Goal: Task Accomplishment & Management: Manage account settings

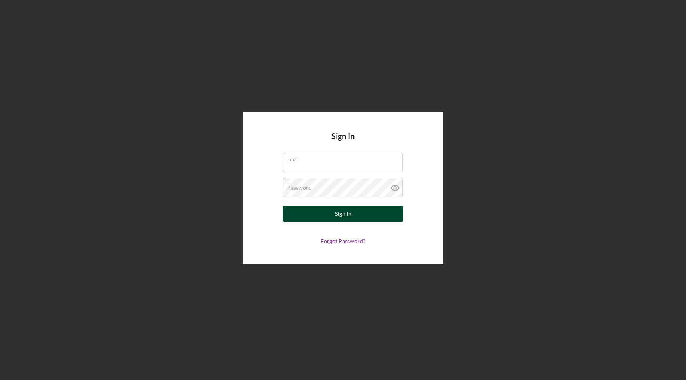
type input "[EMAIL_ADDRESS][DOMAIN_NAME]"
click at [333, 217] on button "Sign In" at bounding box center [343, 214] width 120 height 16
